Goal: Information Seeking & Learning: Learn about a topic

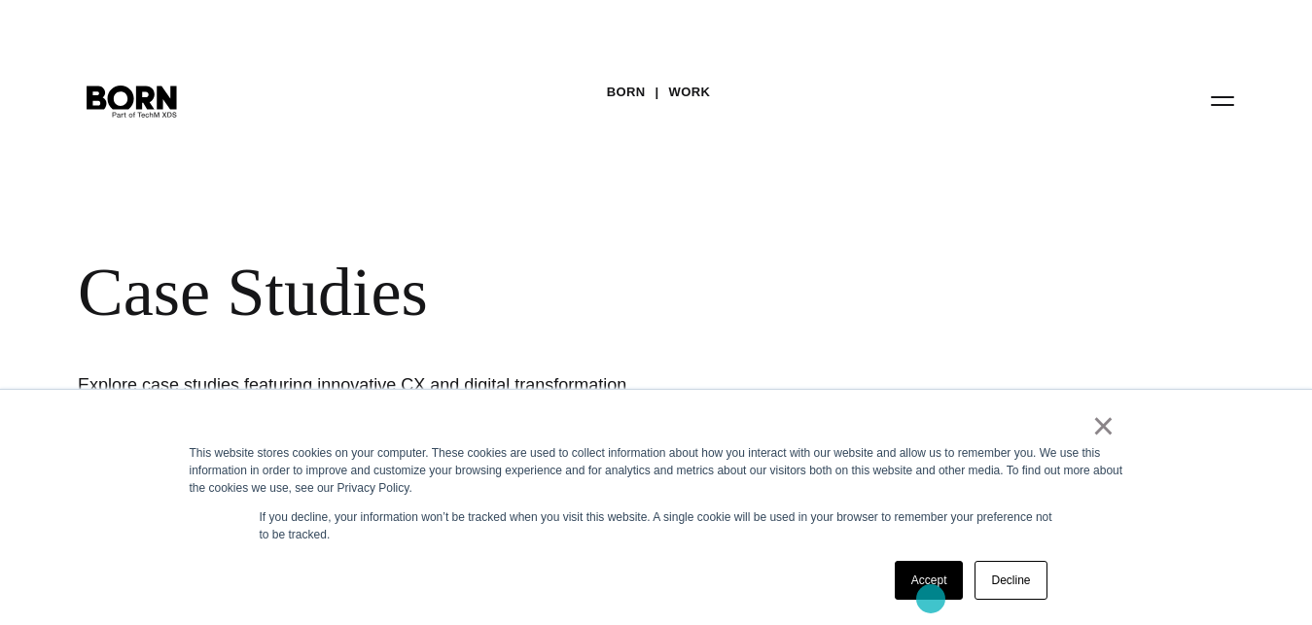
click at [930, 599] on link "Accept" at bounding box center [929, 580] width 69 height 39
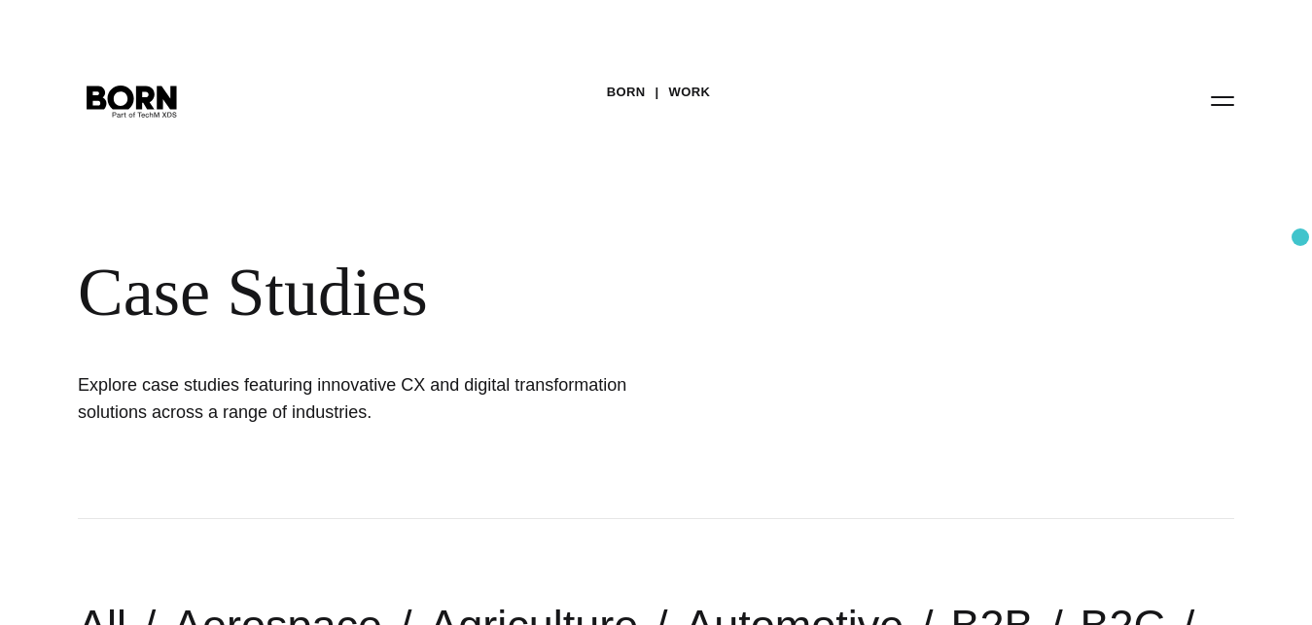
drag, startPoint x: 1326, startPoint y: 34, endPoint x: 1326, endPoint y: 79, distance: 44.7
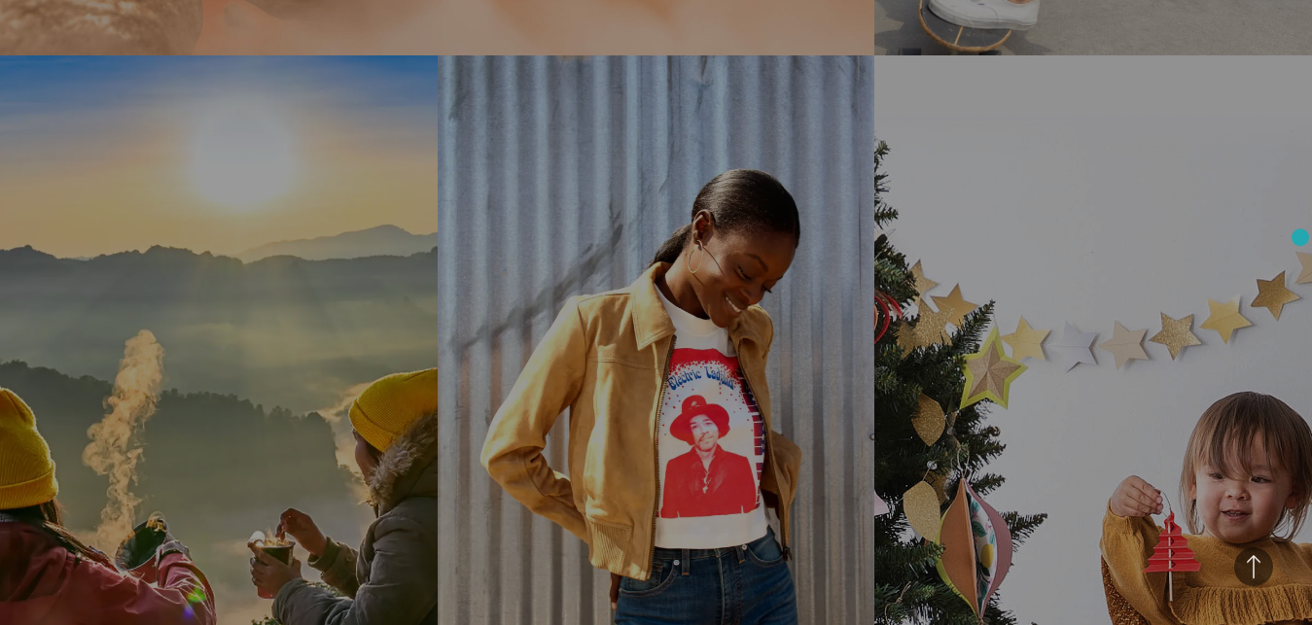
scroll to position [1855, 0]
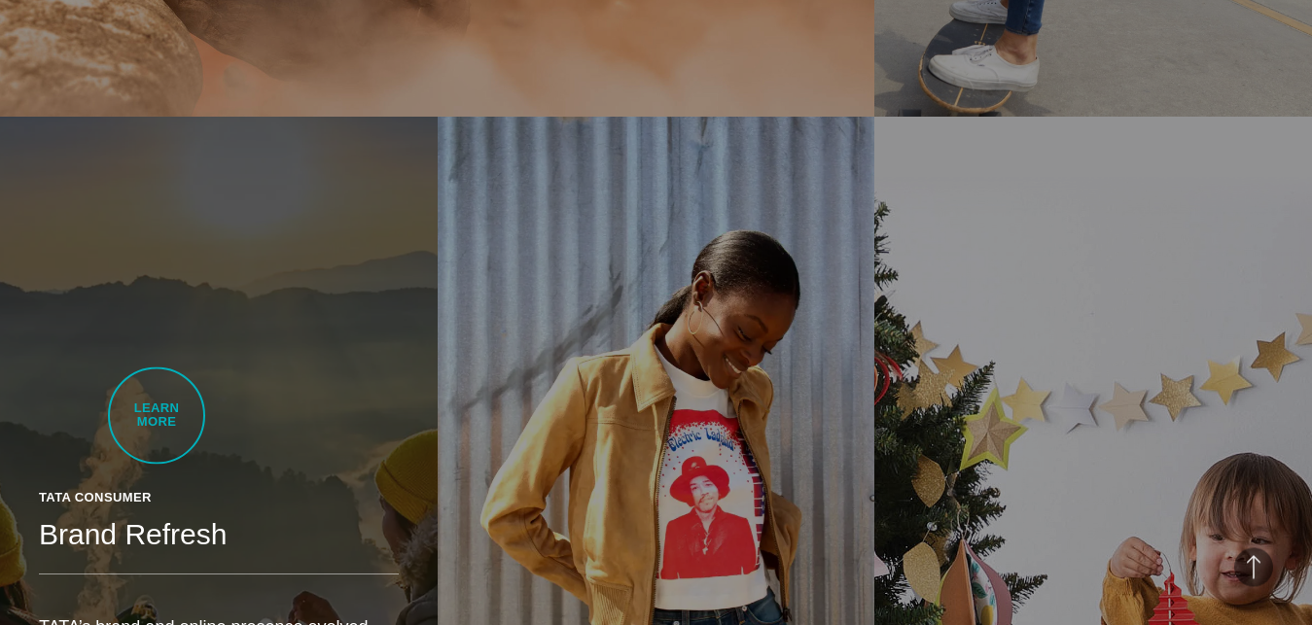
click at [156, 488] on div "Tata Consumer" at bounding box center [219, 497] width 360 height 19
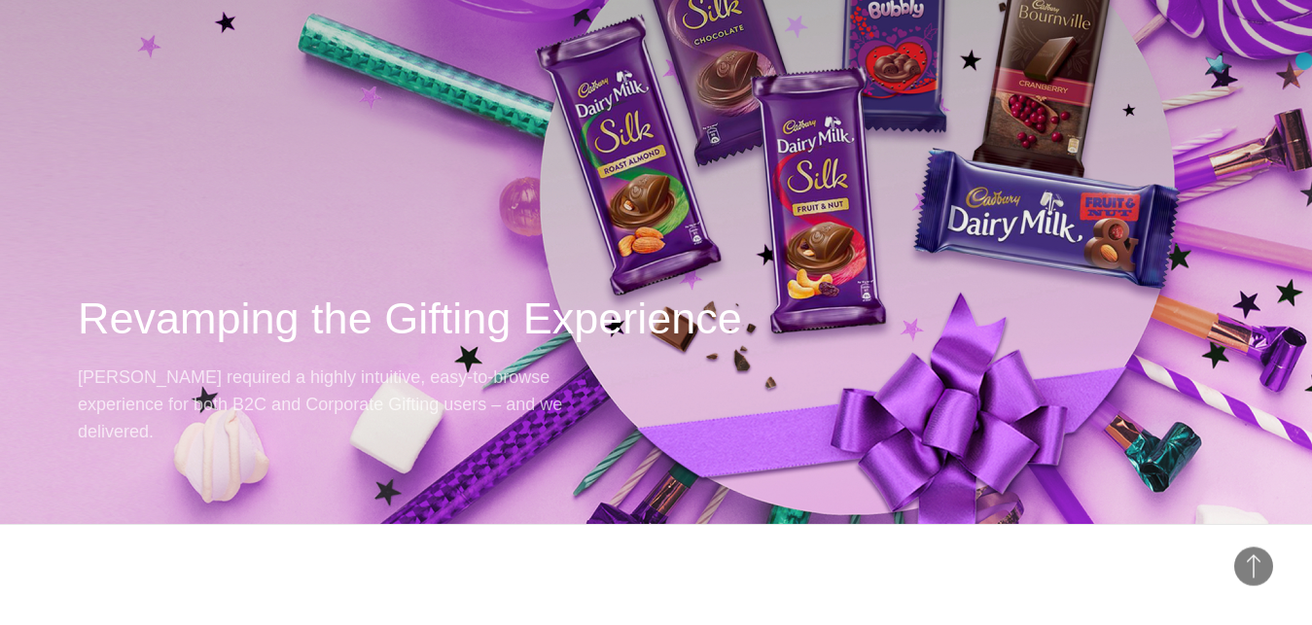
scroll to position [17303, 0]
